Goal: Transaction & Acquisition: Purchase product/service

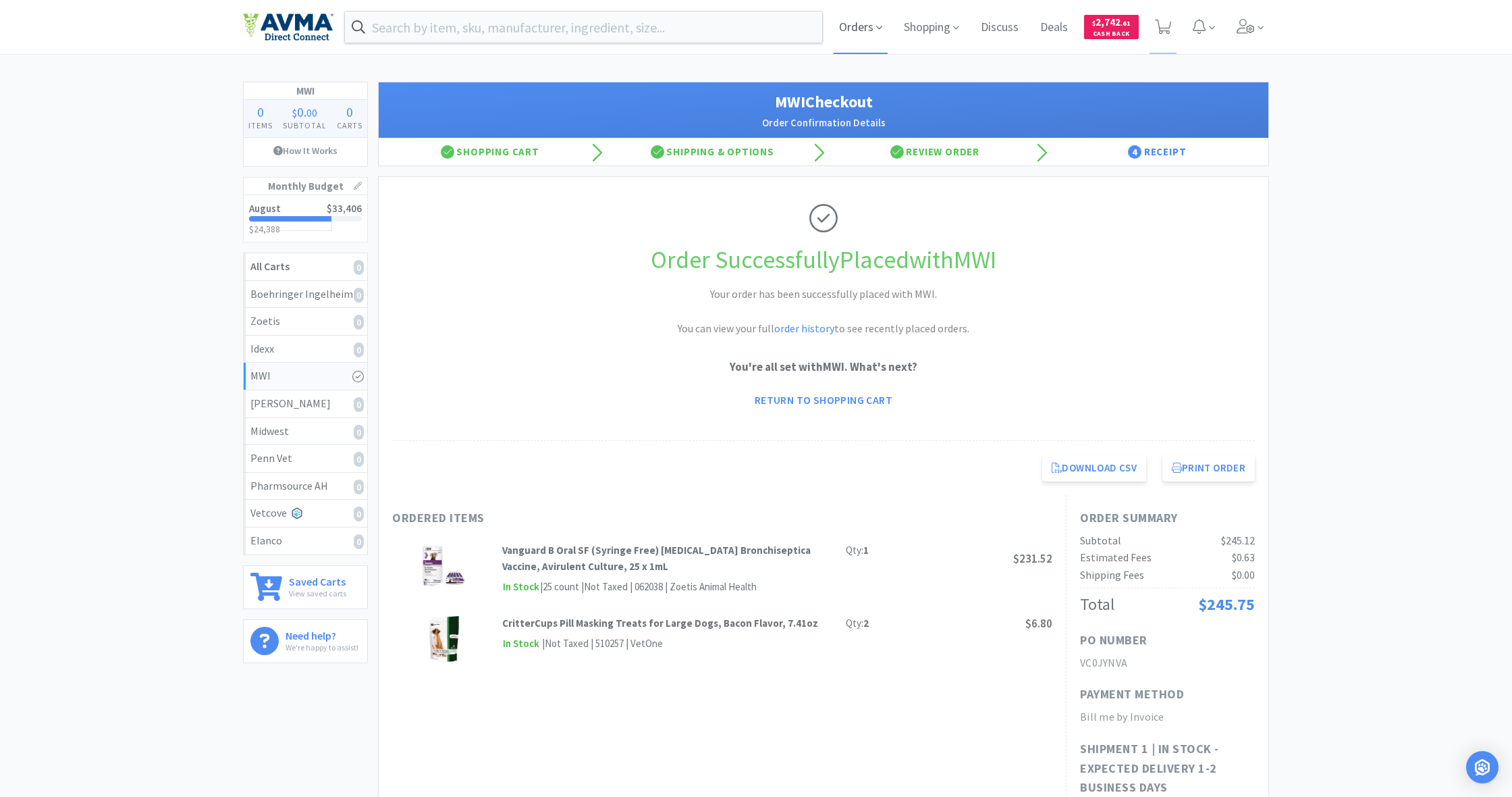
click at [854, 32] on span "Orders" at bounding box center [860, 26] width 54 height 54
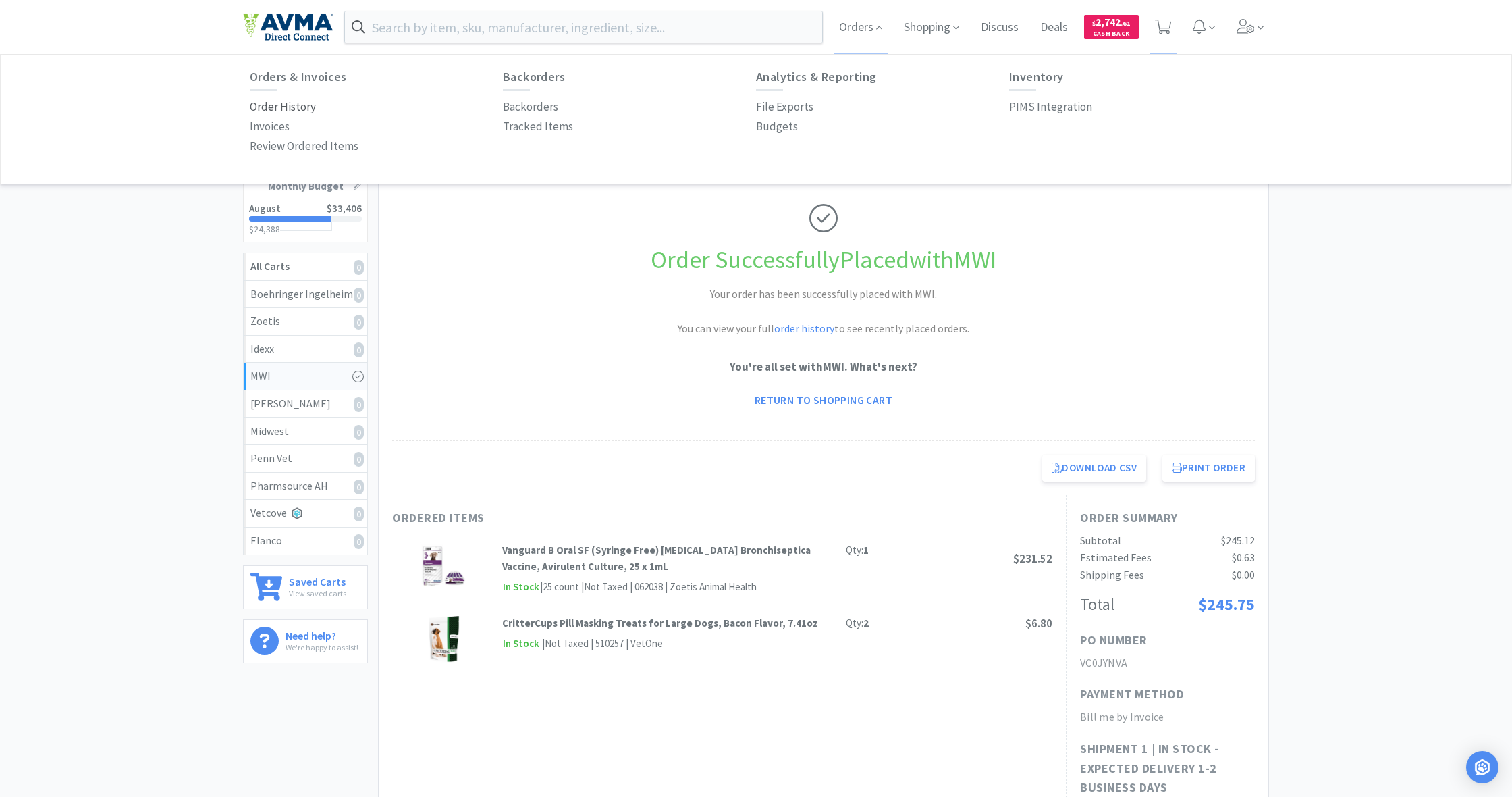
click at [277, 104] on p "Order History" at bounding box center [283, 106] width 66 height 19
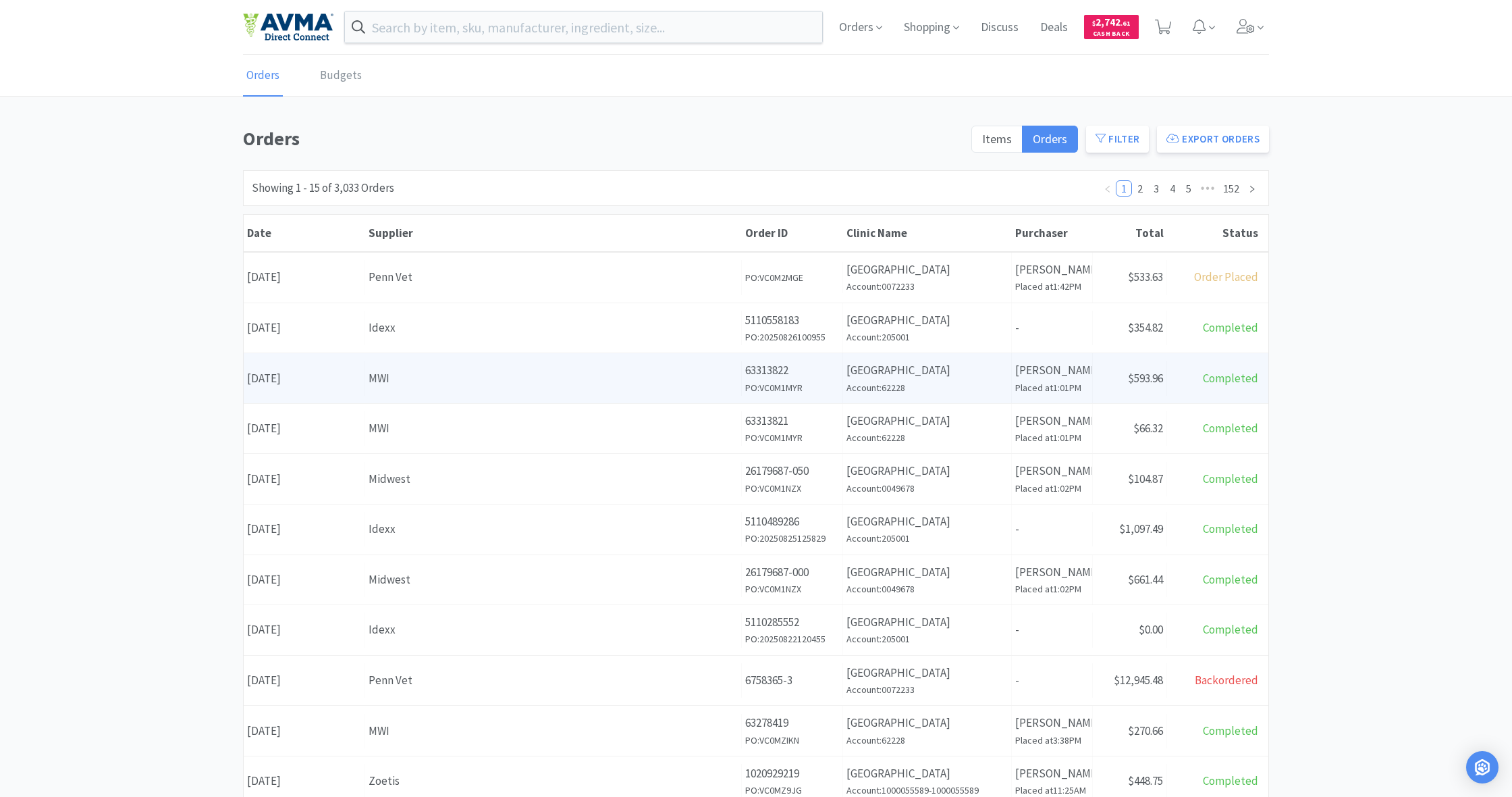
click at [642, 372] on div "MWI" at bounding box center [553, 379] width 370 height 19
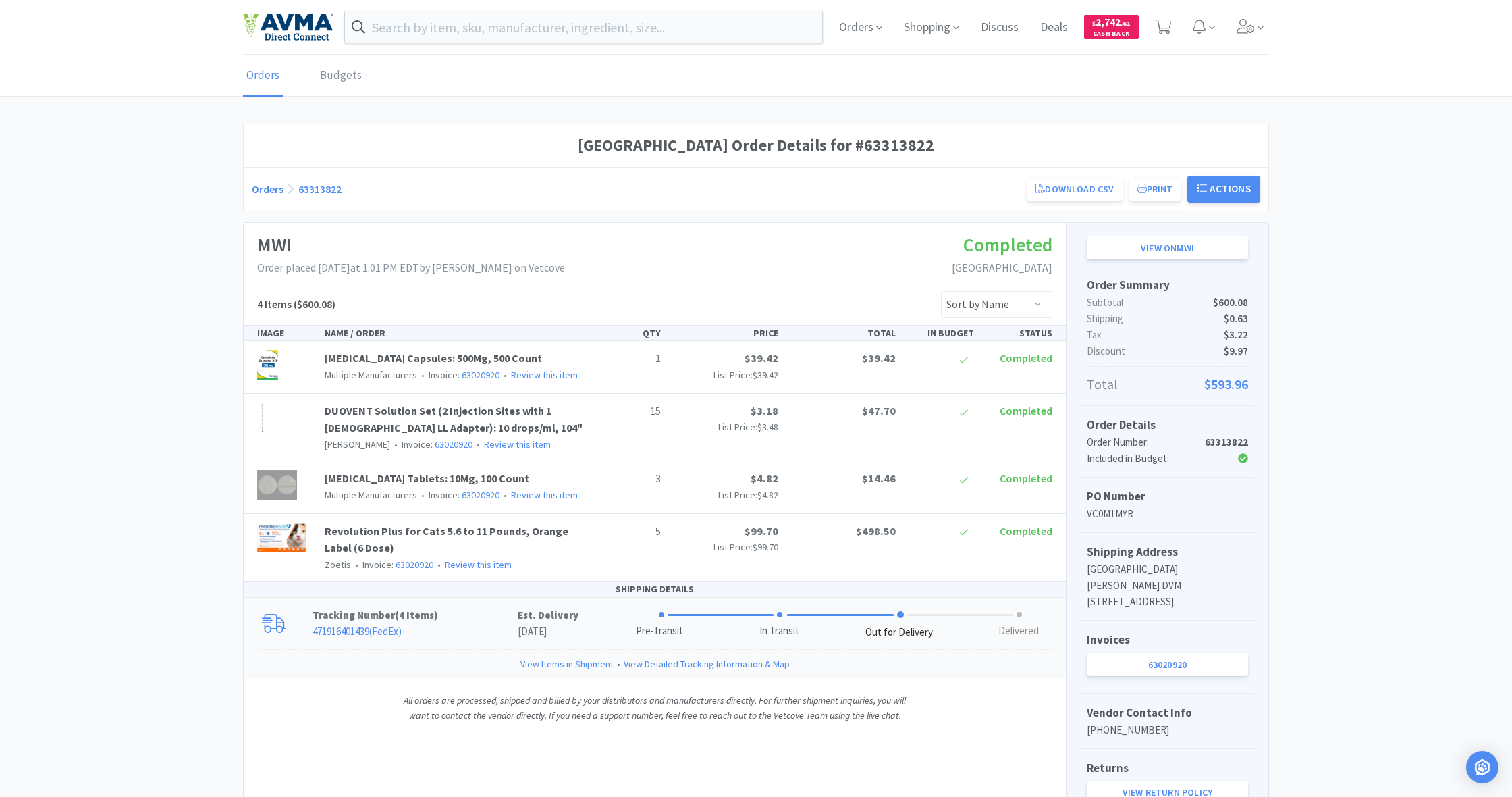
click at [904, 611] on span at bounding box center [900, 614] width 7 height 7
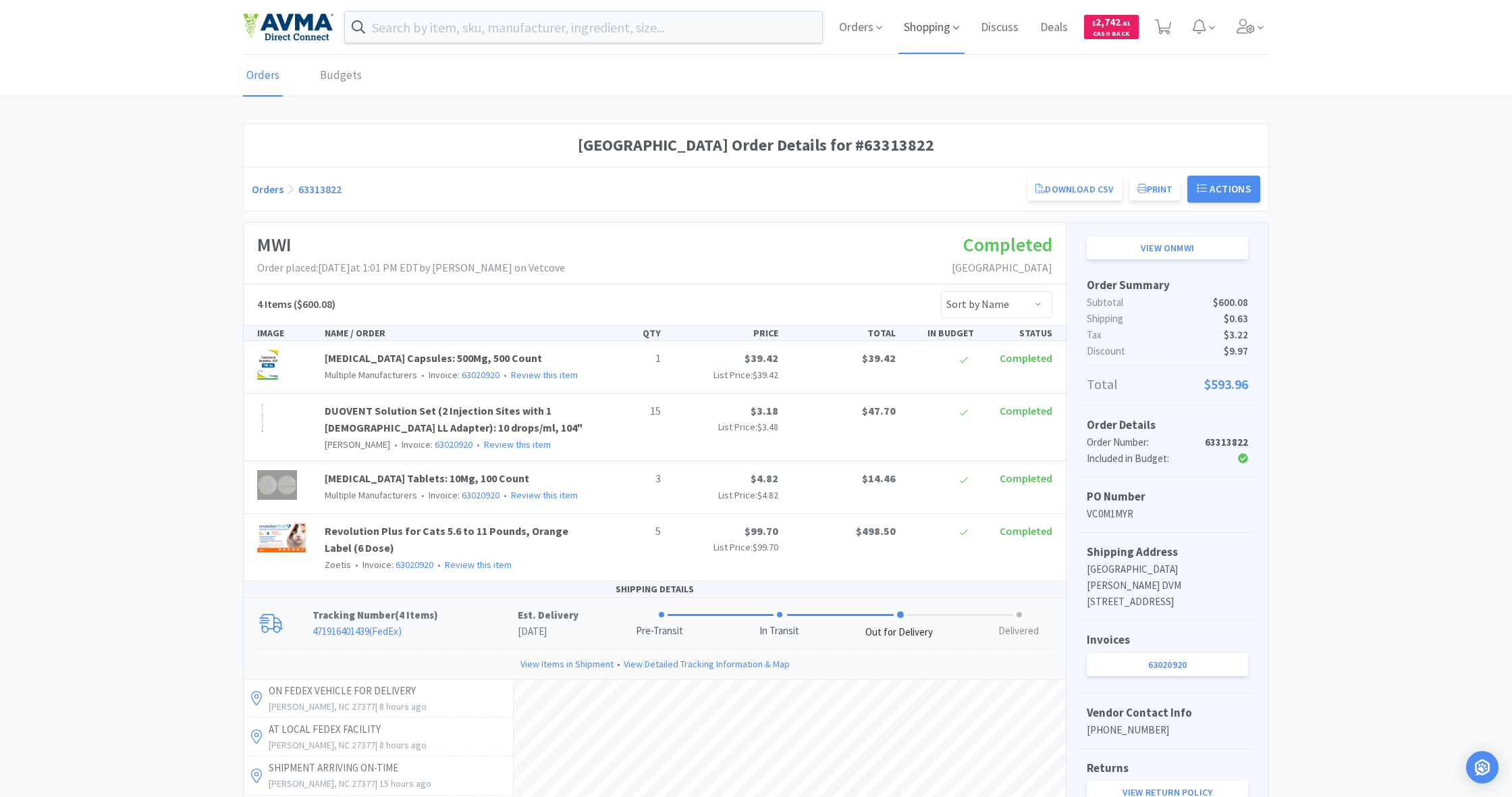
click at [931, 26] on span "Shopping" at bounding box center [932, 26] width 66 height 54
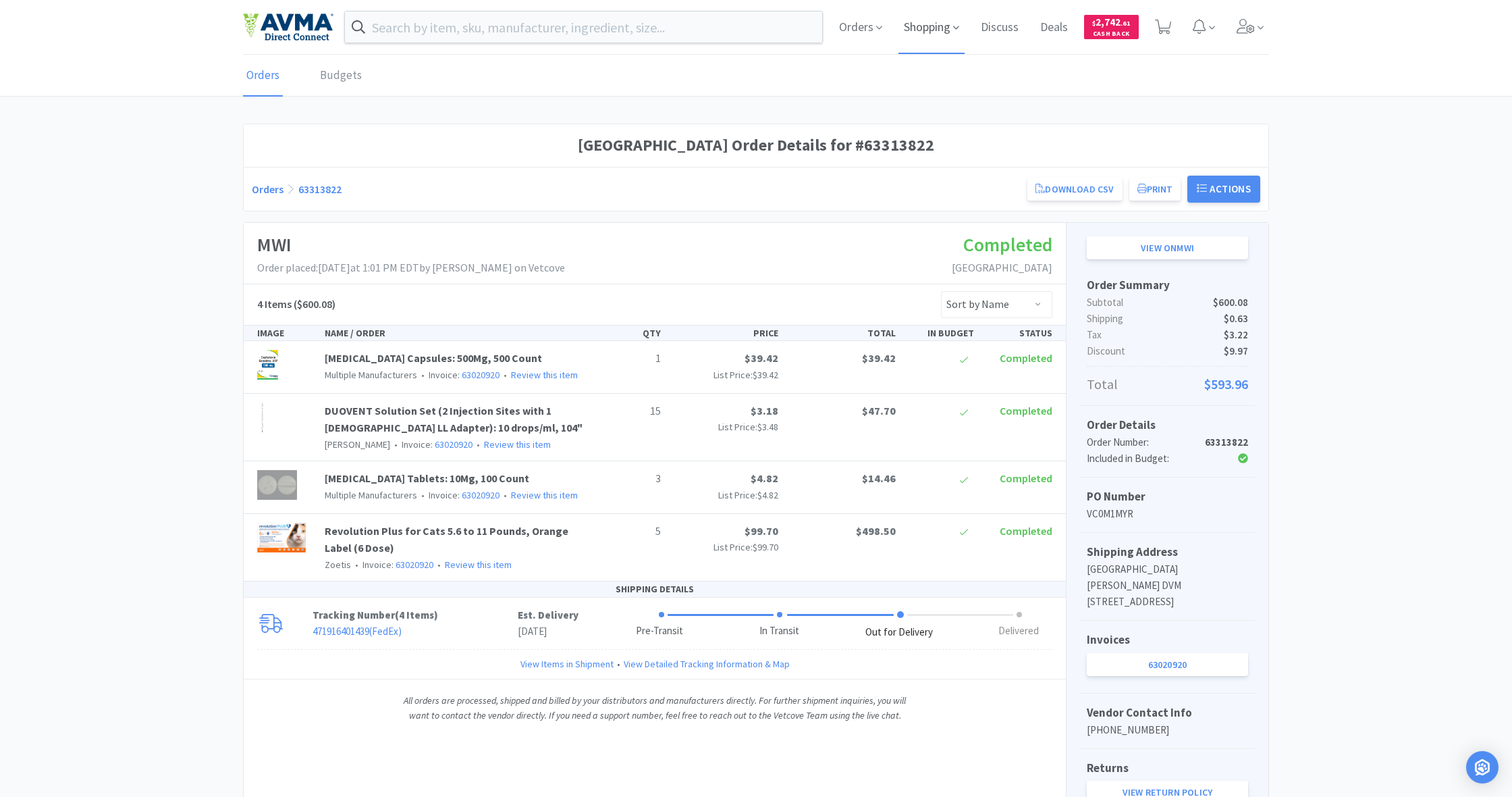
click at [931, 27] on span "Shopping" at bounding box center [932, 26] width 66 height 54
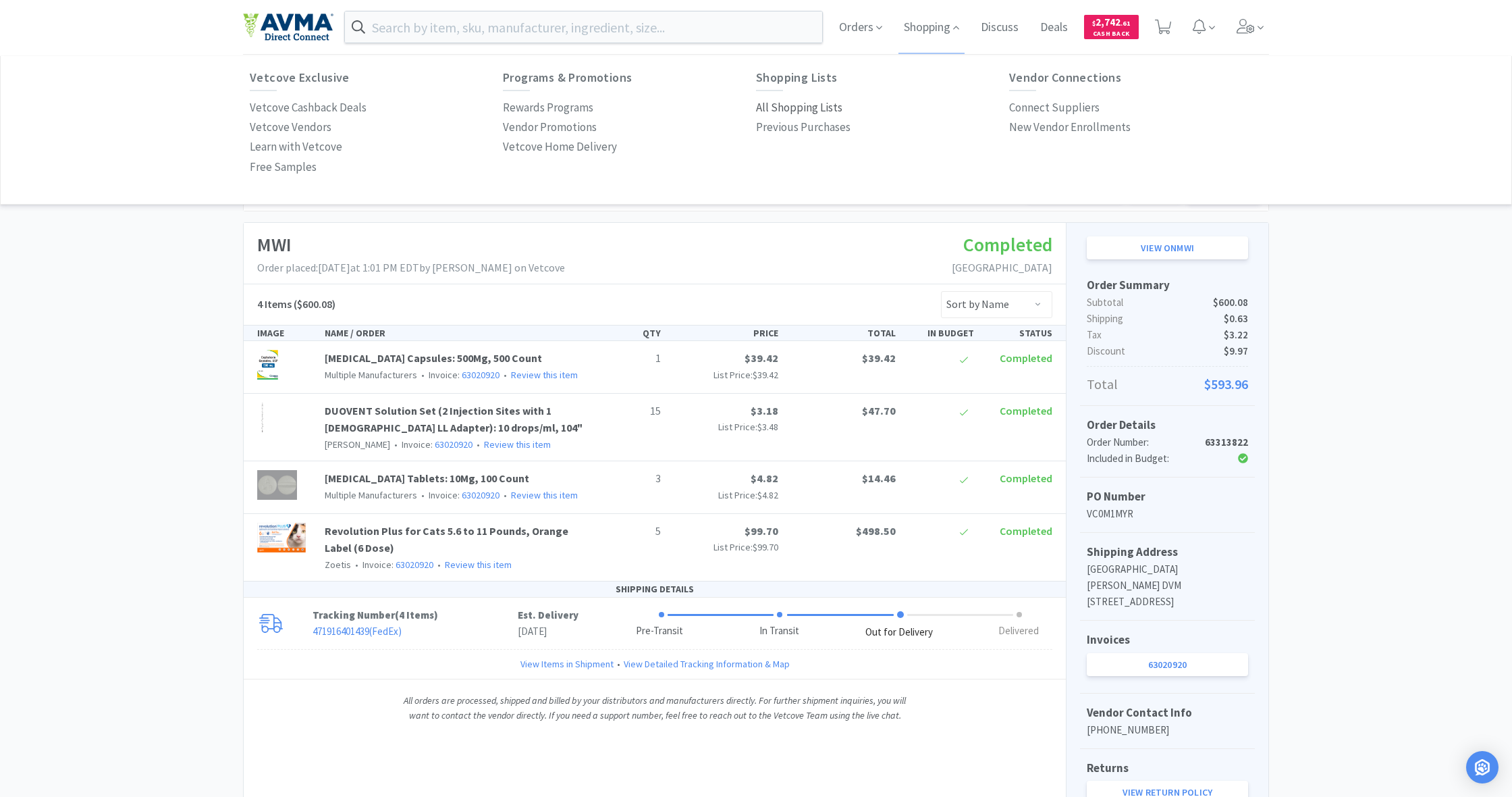
click at [800, 104] on p "All Shopping Lists" at bounding box center [799, 107] width 87 height 19
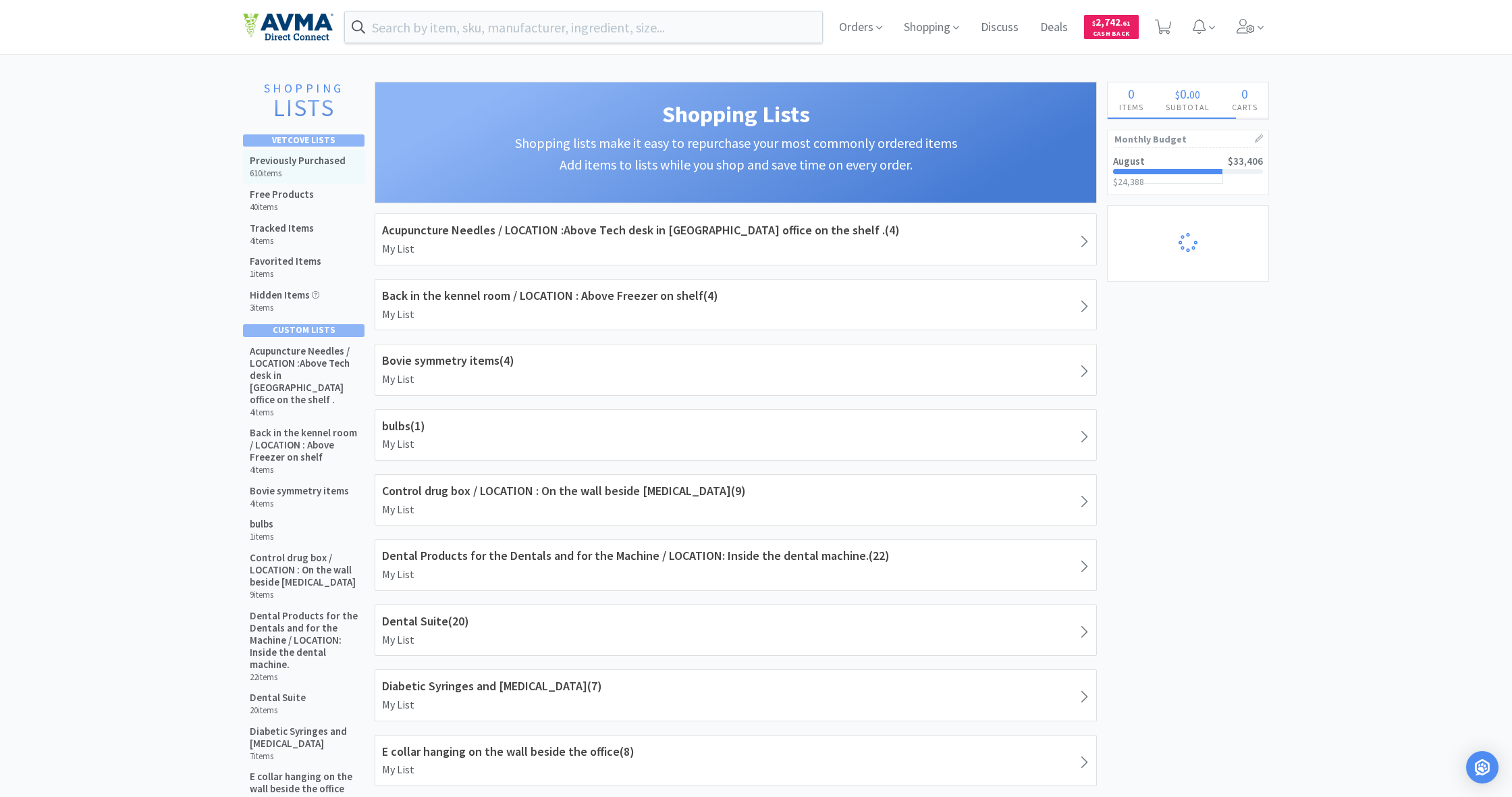
click at [291, 162] on h5 "Previously Purchased" at bounding box center [298, 160] width 96 height 12
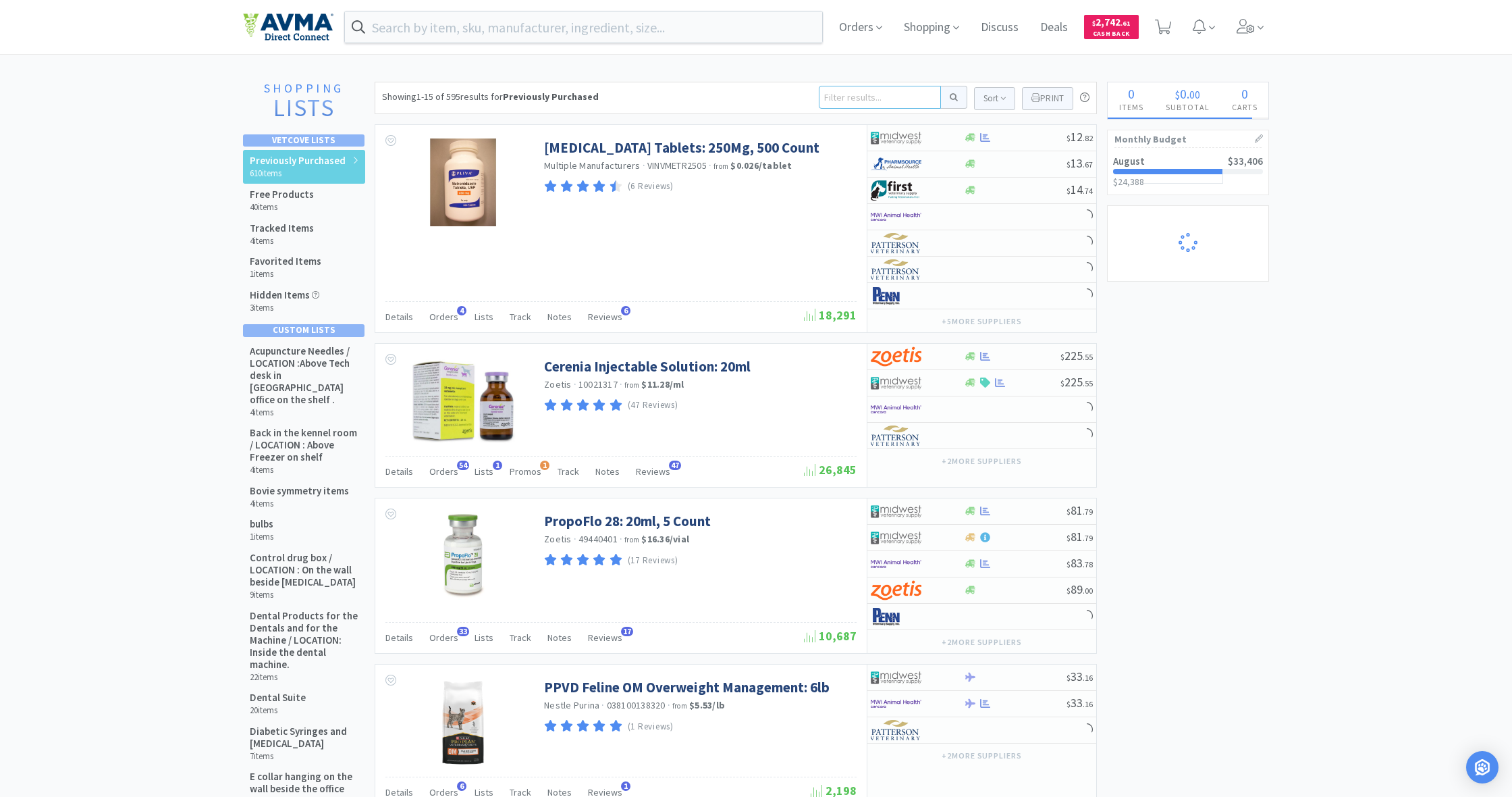
click at [839, 96] on input at bounding box center [879, 98] width 122 height 23
type input "iron"
click at [952, 98] on button at bounding box center [954, 98] width 26 height 23
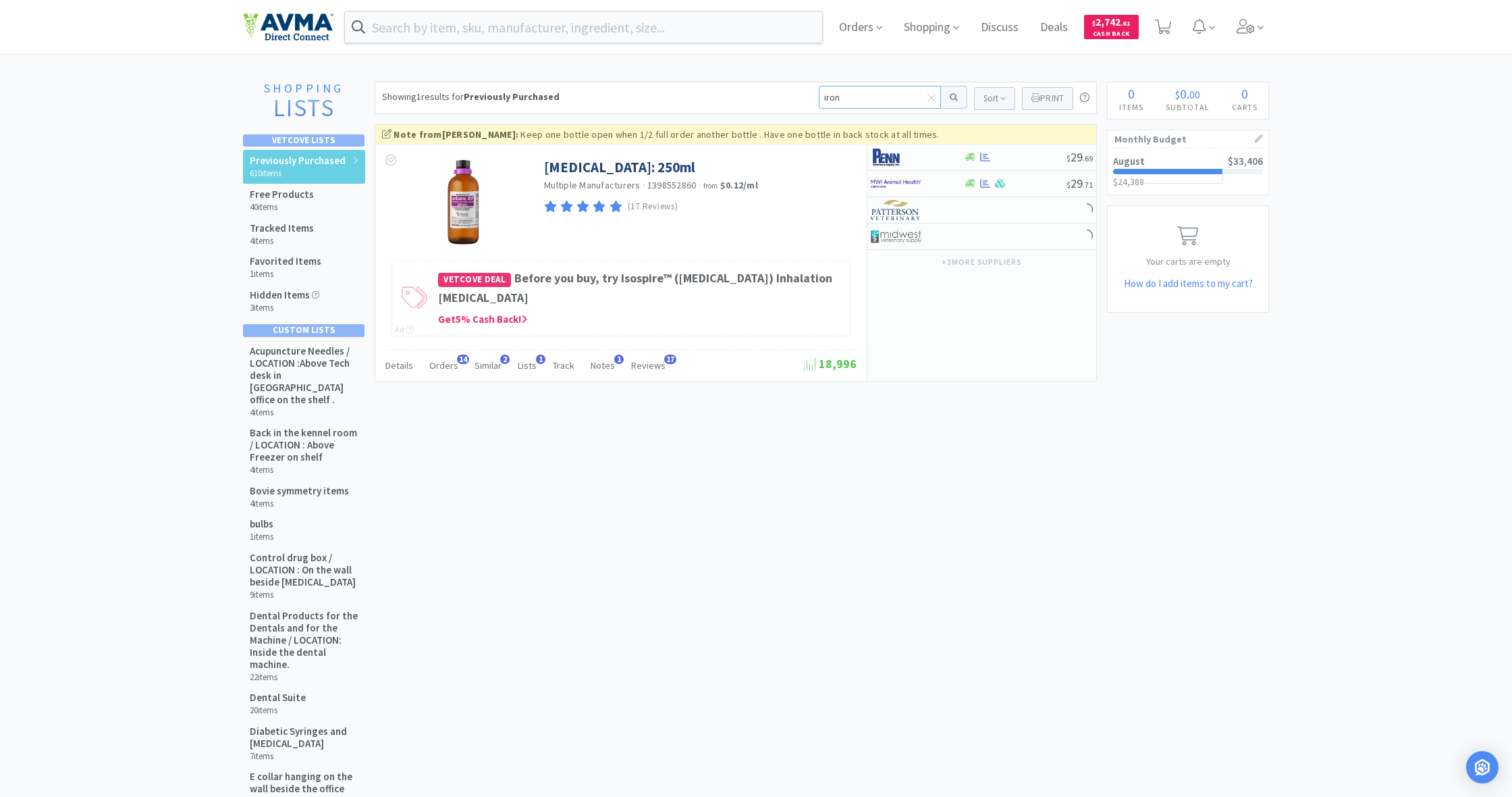
drag, startPoint x: 839, startPoint y: 98, endPoint x: 794, endPoint y: 96, distance: 45.0
click at [794, 96] on div "Showing 1 results for Previously Purchased iron Sort Print Previously Purchased…" at bounding box center [736, 98] width 722 height 32
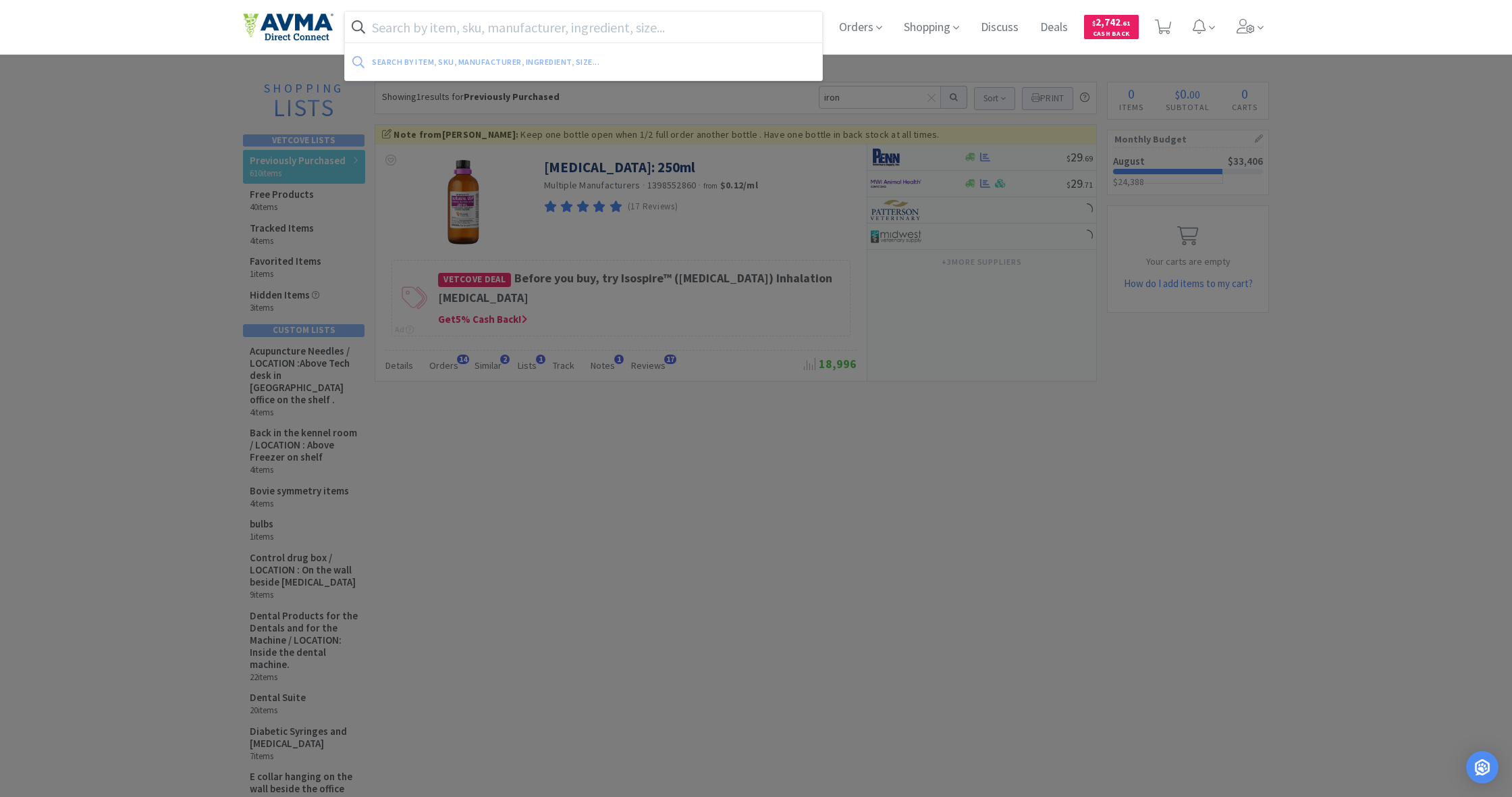
click at [387, 28] on input "text" at bounding box center [583, 27] width 477 height 31
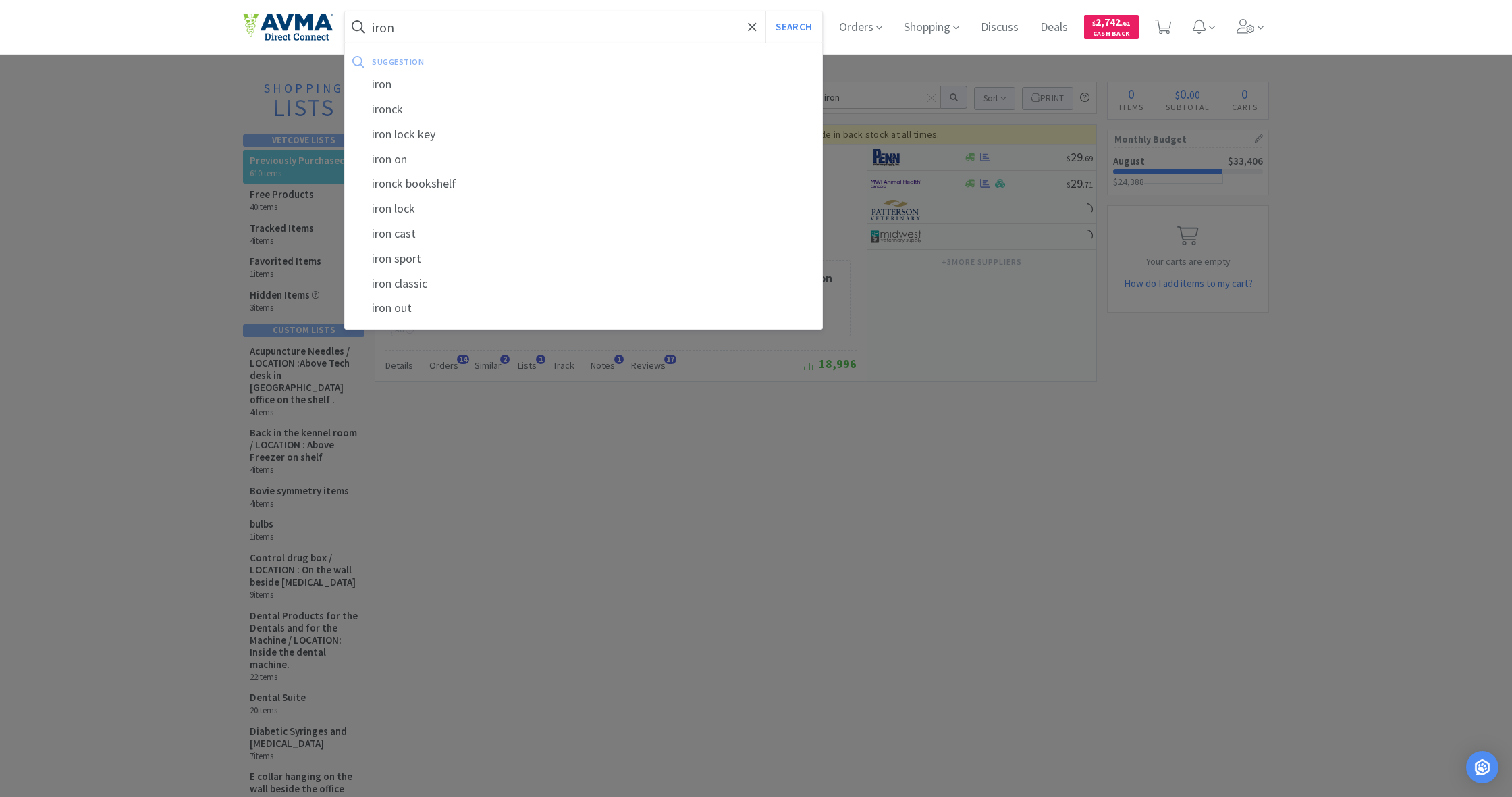
type input "iron"
click at [792, 27] on button "Search" at bounding box center [793, 27] width 56 height 31
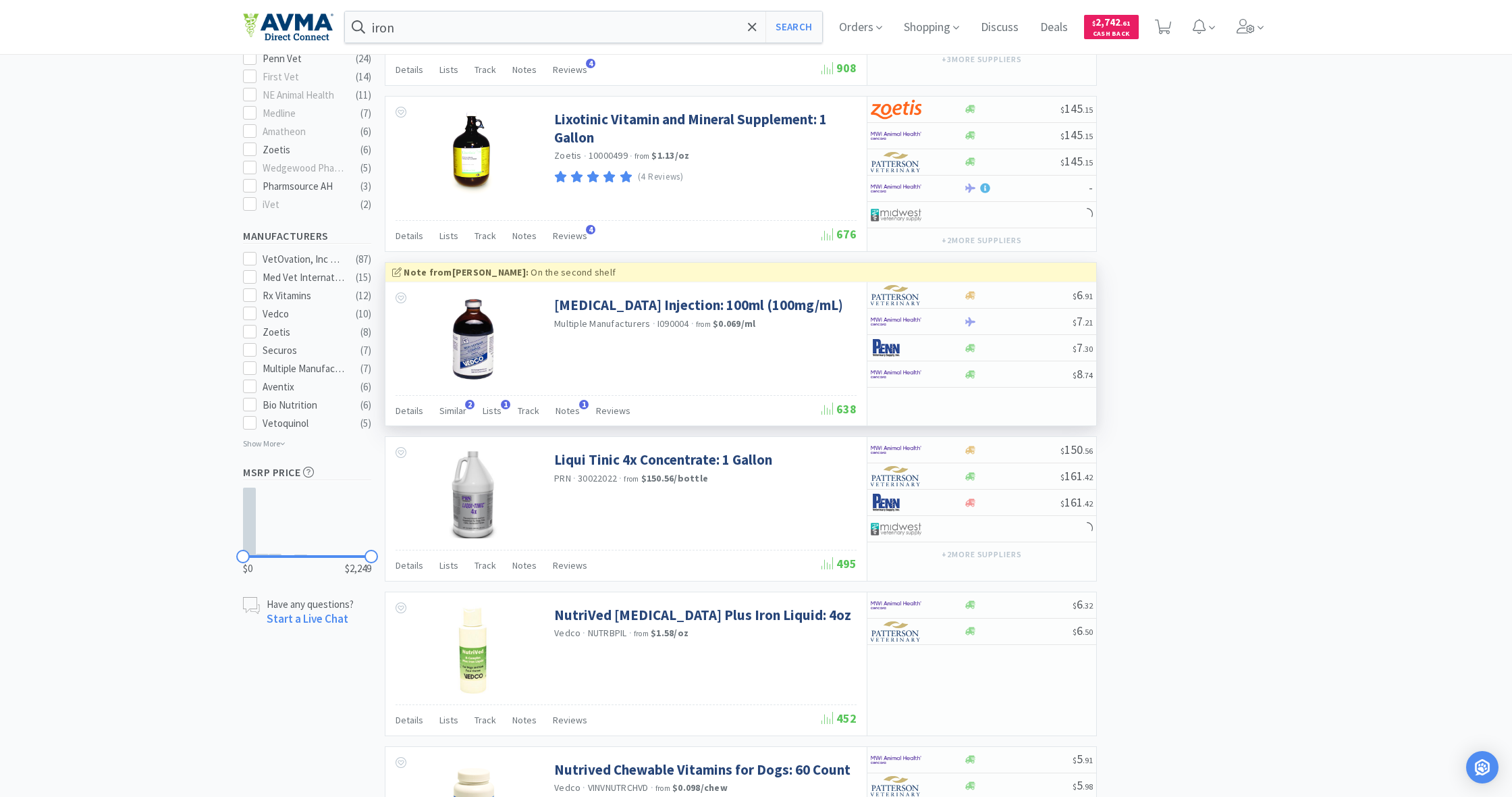
scroll to position [652, 0]
click at [972, 348] on icon at bounding box center [971, 348] width 10 height 8
select select "1"
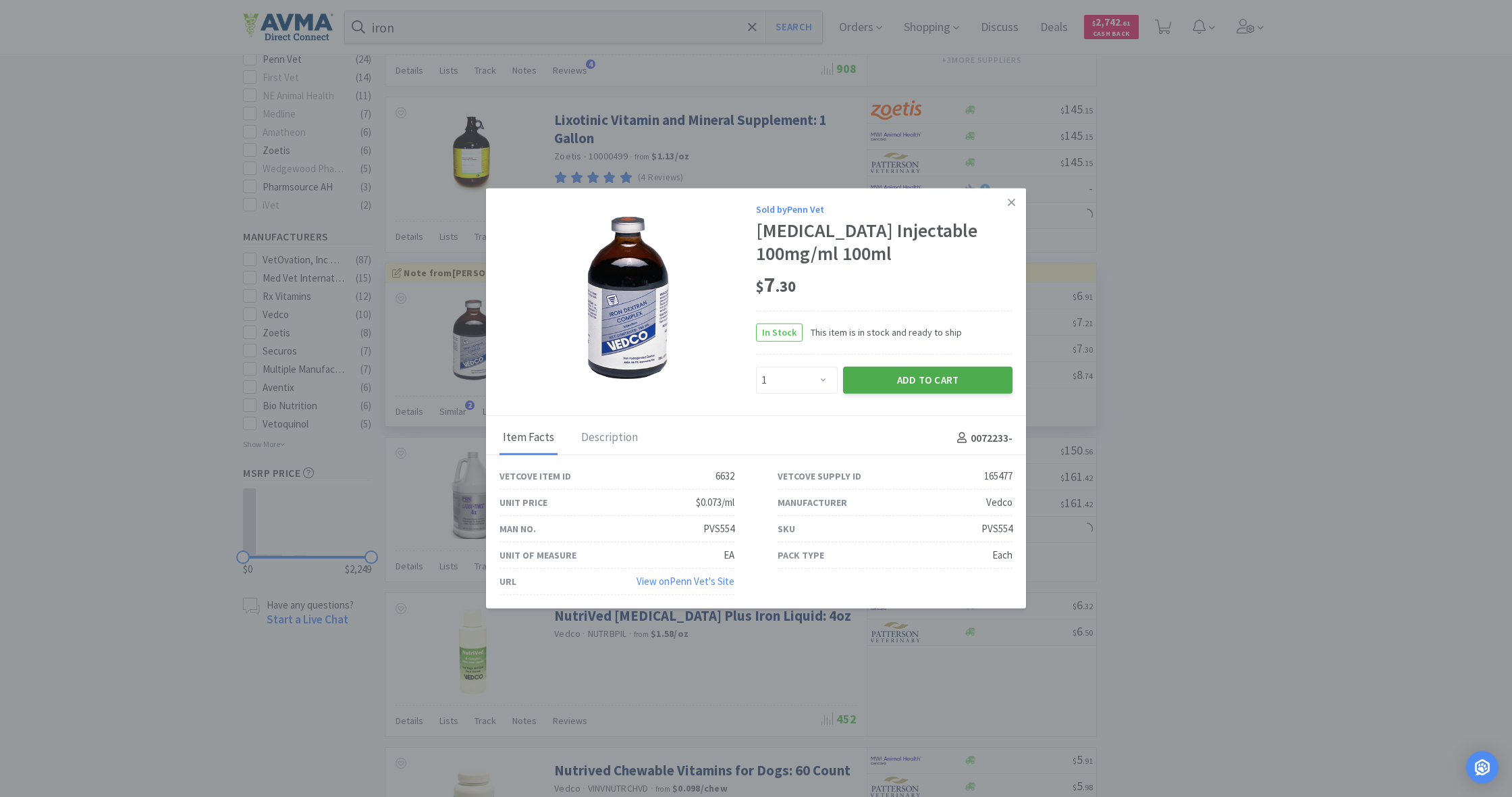
click at [931, 378] on button "Add to Cart" at bounding box center [928, 380] width 170 height 27
select select "1"
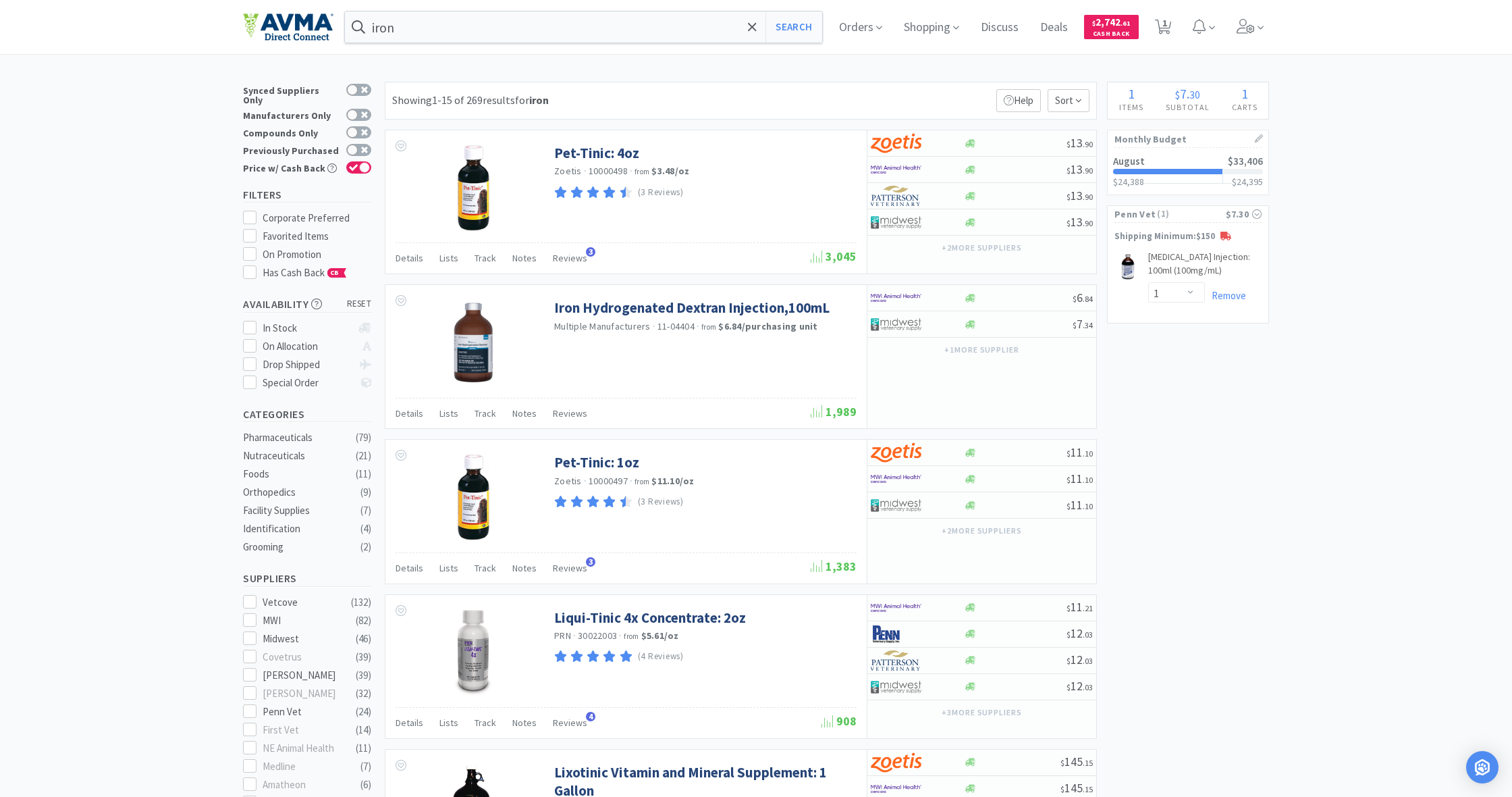
scroll to position [0, 0]
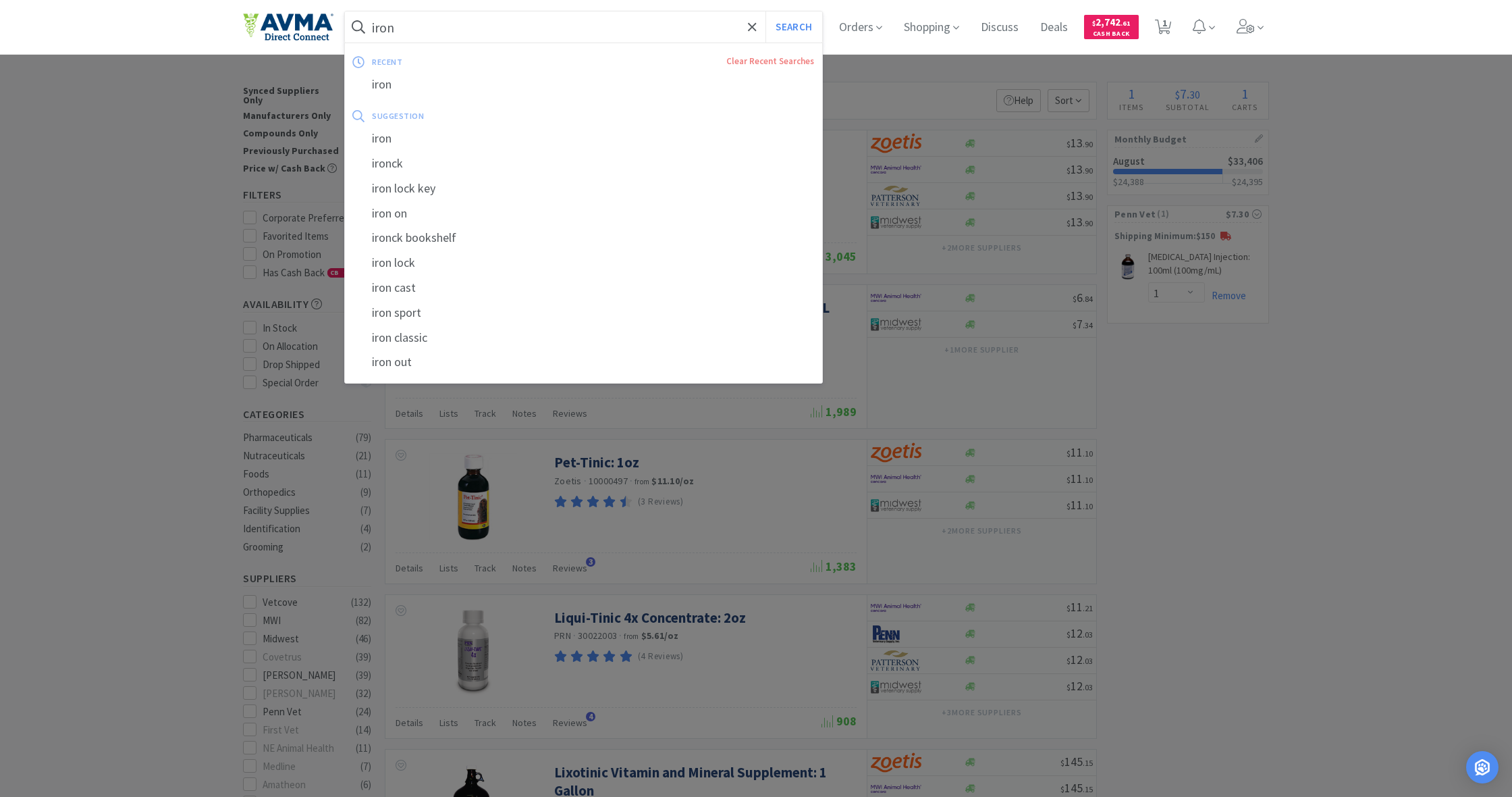
drag, startPoint x: 409, startPoint y: 29, endPoint x: 334, endPoint y: 23, distance: 75.2
click at [334, 23] on div "iron Search recent Clear Recent Searches iron suggestion iron ironck iron lock …" at bounding box center [756, 26] width 1026 height 54
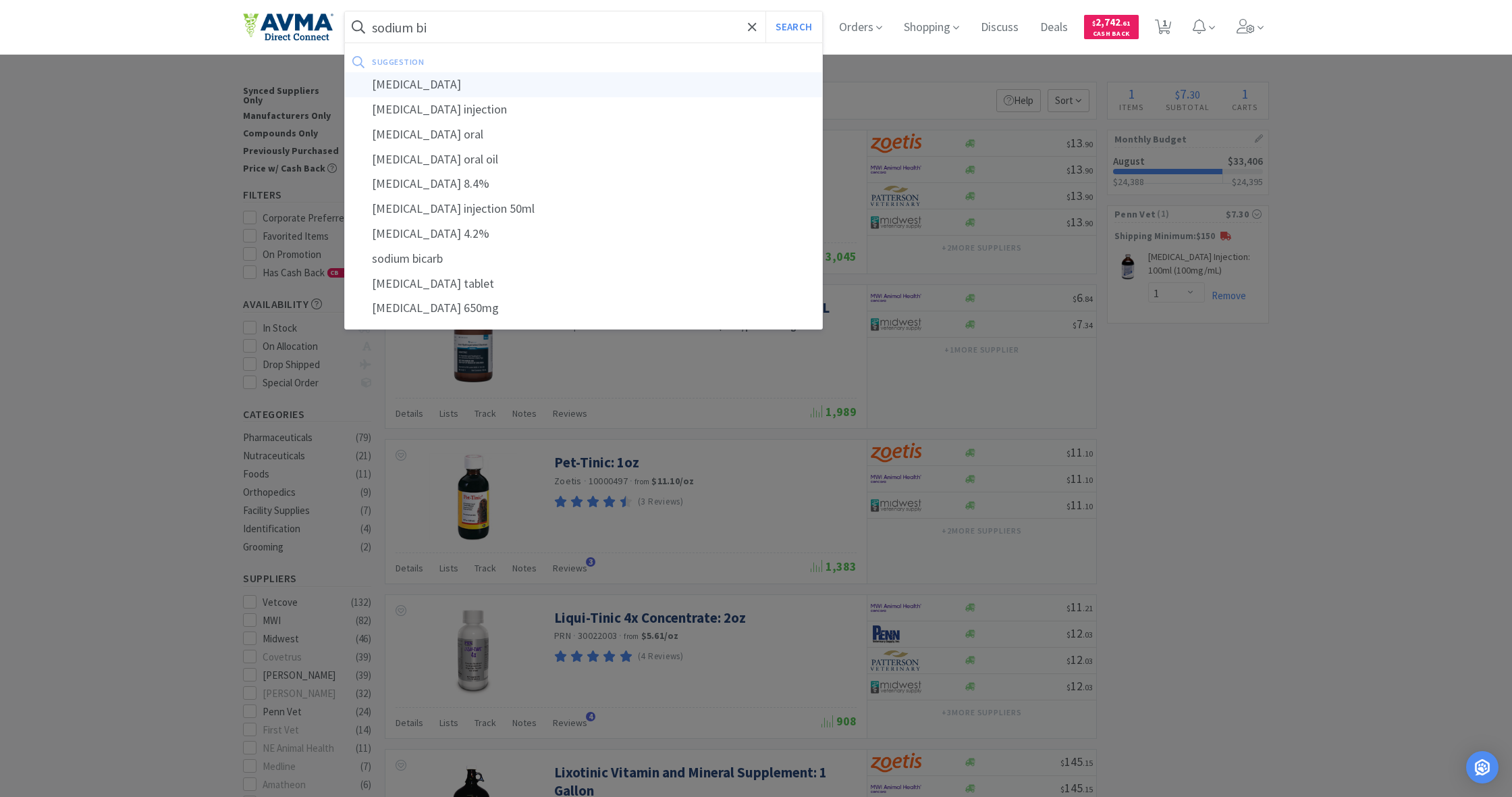
click at [407, 84] on div "[MEDICAL_DATA]" at bounding box center [583, 85] width 477 height 25
type input "[MEDICAL_DATA]"
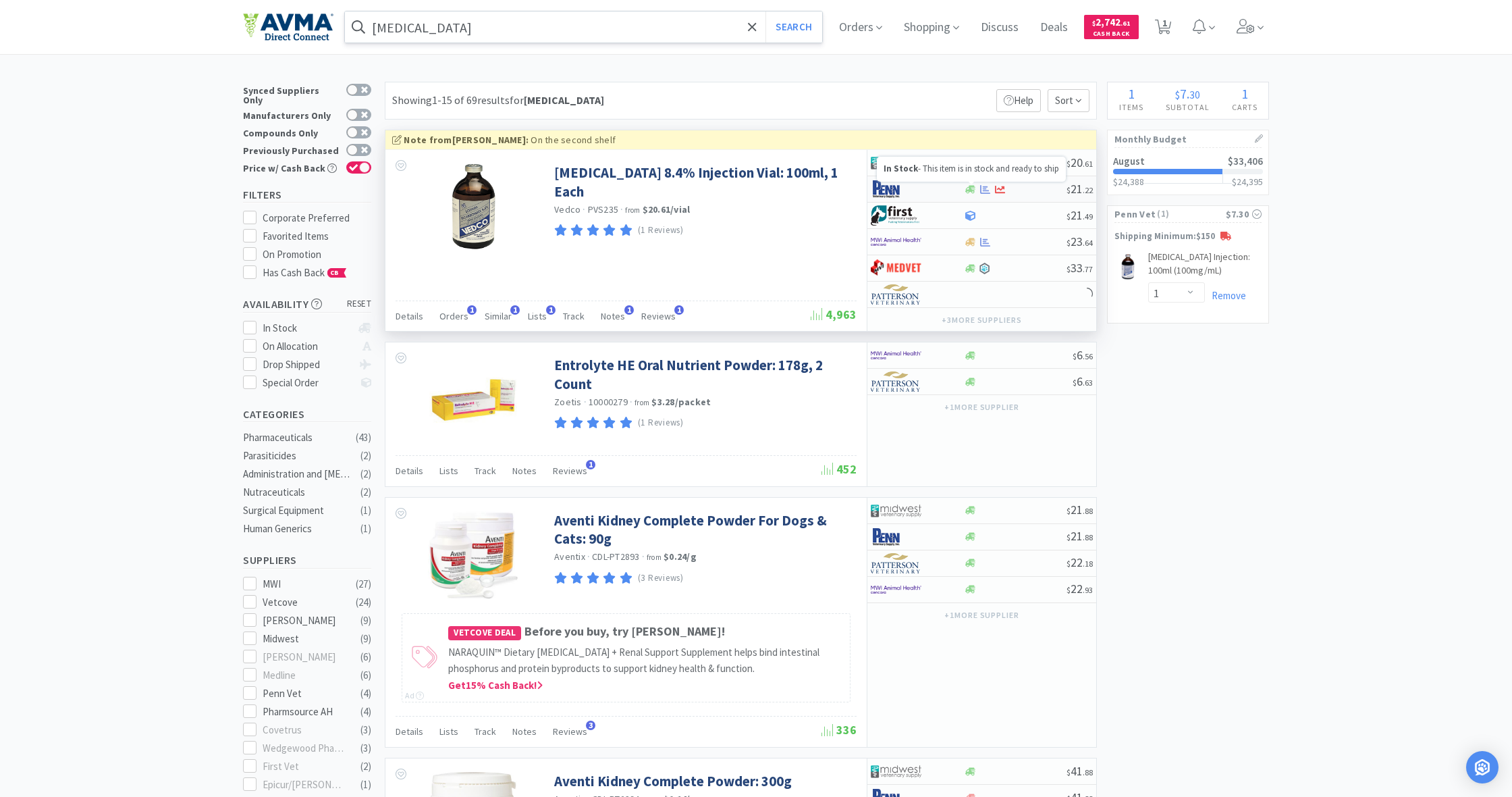
click at [970, 188] on icon at bounding box center [971, 189] width 10 height 8
select select "1"
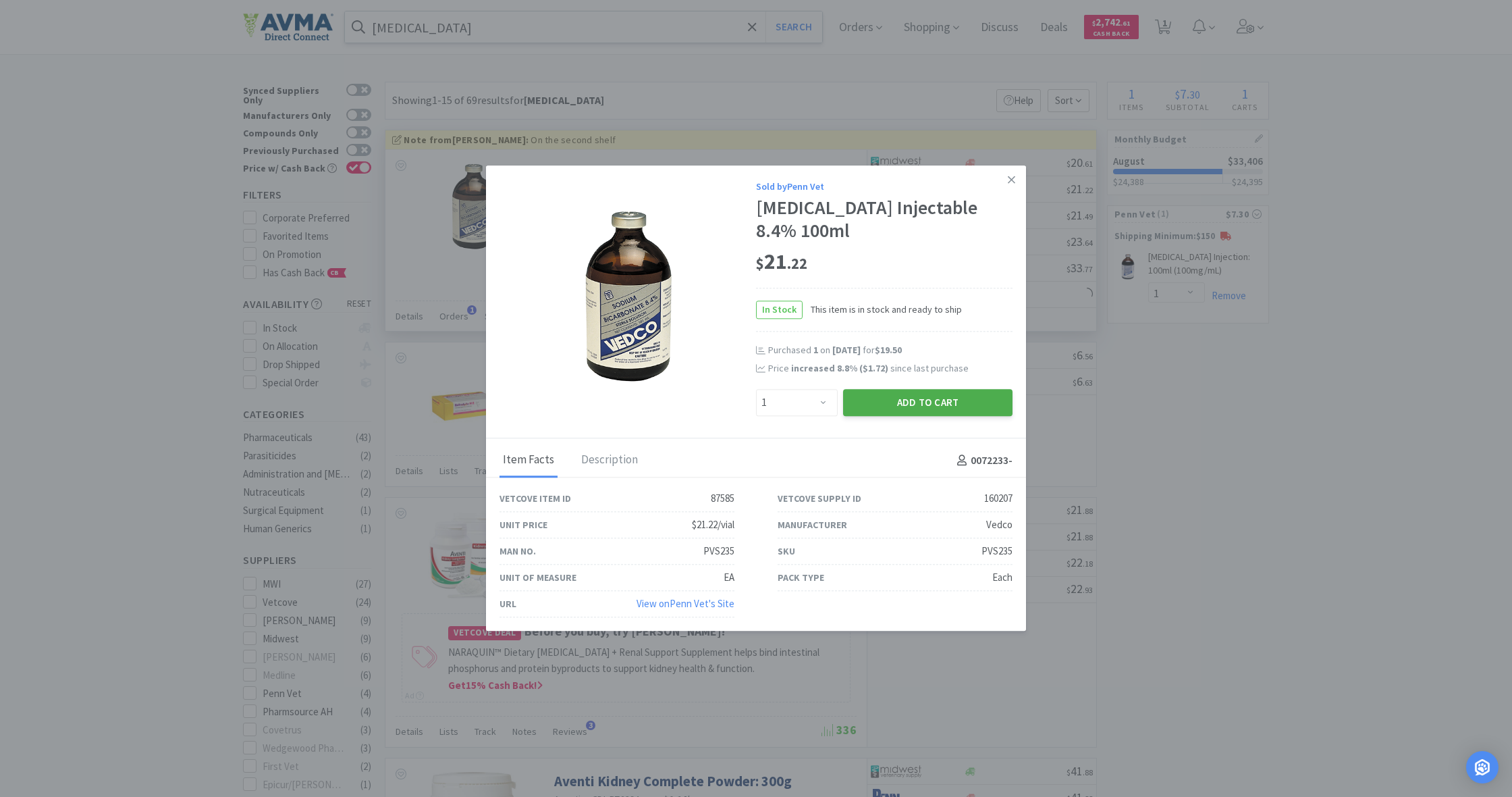
click at [941, 401] on button "Add to Cart" at bounding box center [928, 403] width 170 height 27
select select "1"
